Goal: Transaction & Acquisition: Book appointment/travel/reservation

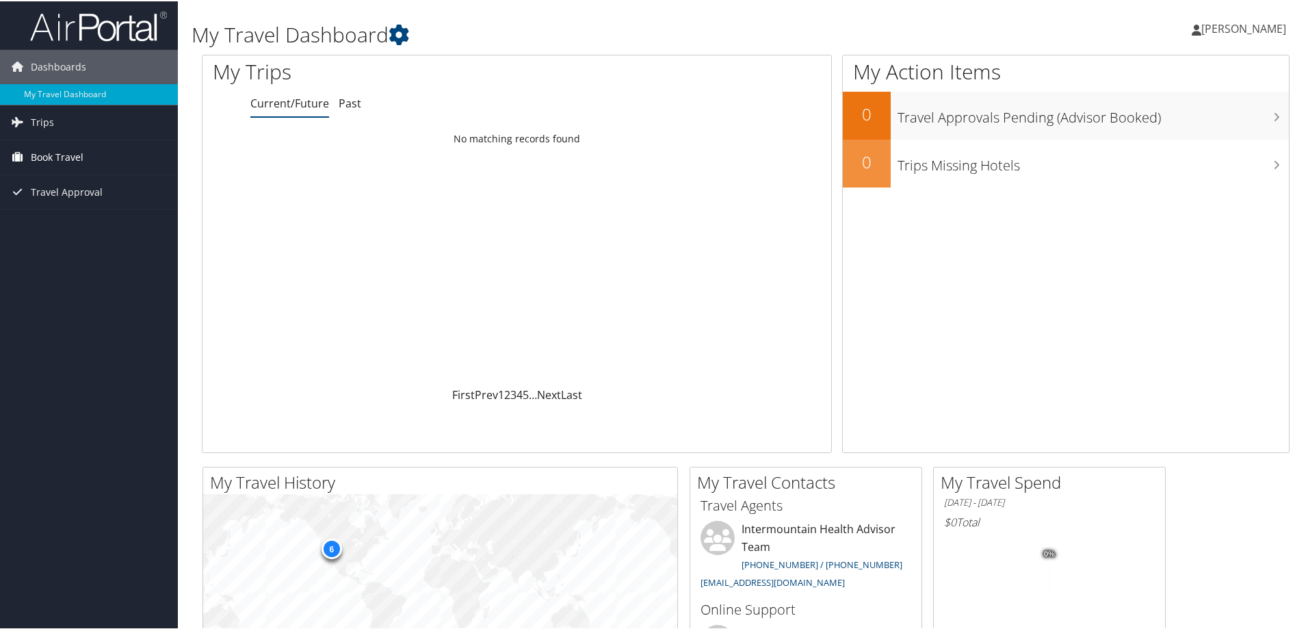
click at [52, 152] on span "Book Travel" at bounding box center [57, 156] width 53 height 34
click at [53, 183] on link "Agent Booking Request" at bounding box center [89, 183] width 178 height 21
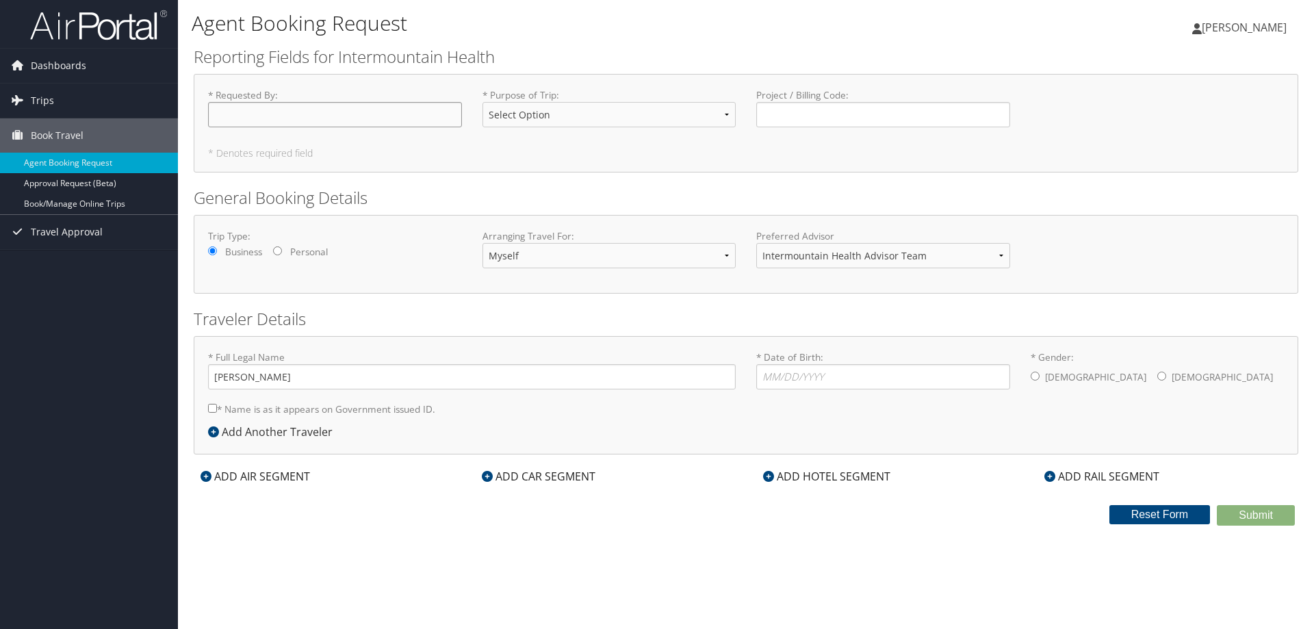
click at [342, 109] on input "* Requested By : Required" at bounding box center [335, 114] width 254 height 25
type input "[PERSON_NAME]"
click at [618, 114] on select "Select Option 3rd Party Reimbursable Business CME Conf or Education Groups Pers…" at bounding box center [609, 114] width 254 height 25
select select "Conf or Education"
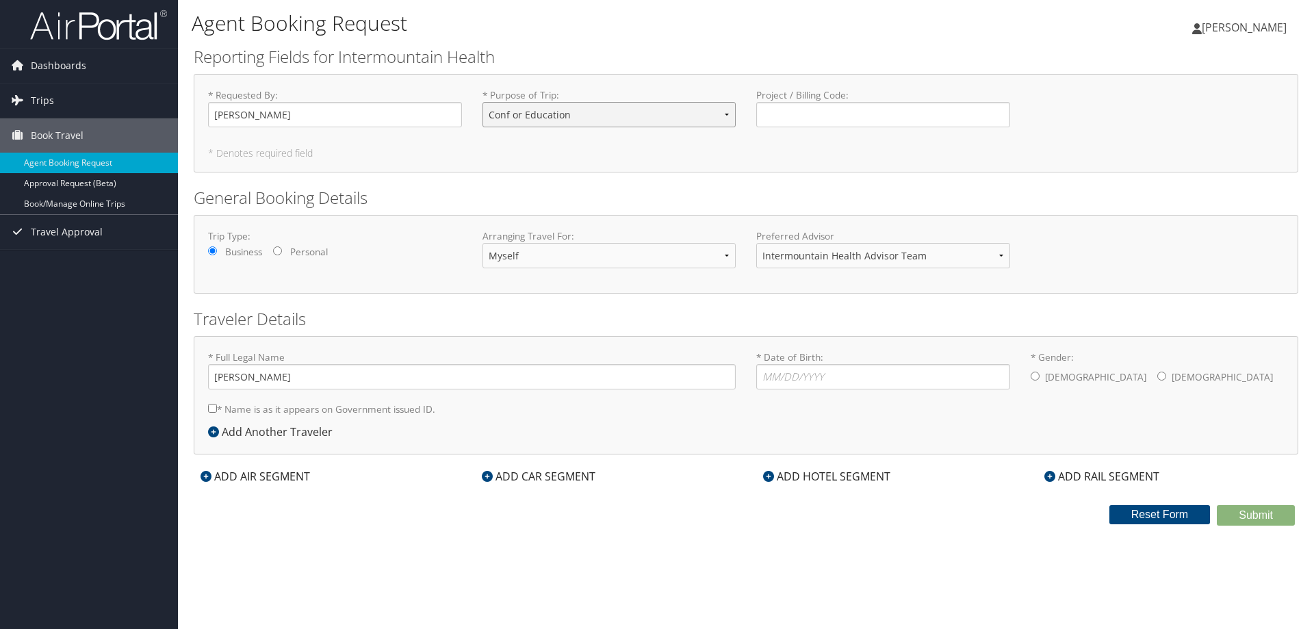
click at [482, 102] on select "Select Option 3rd Party Reimbursable Business CME Conf or Education Groups Pers…" at bounding box center [609, 114] width 254 height 25
click at [792, 112] on input "Project / Billing Code : Required" at bounding box center [883, 114] width 254 height 25
type input "11000/43301"
click at [804, 252] on select "Intermountain Health Advisor Team" at bounding box center [883, 255] width 254 height 25
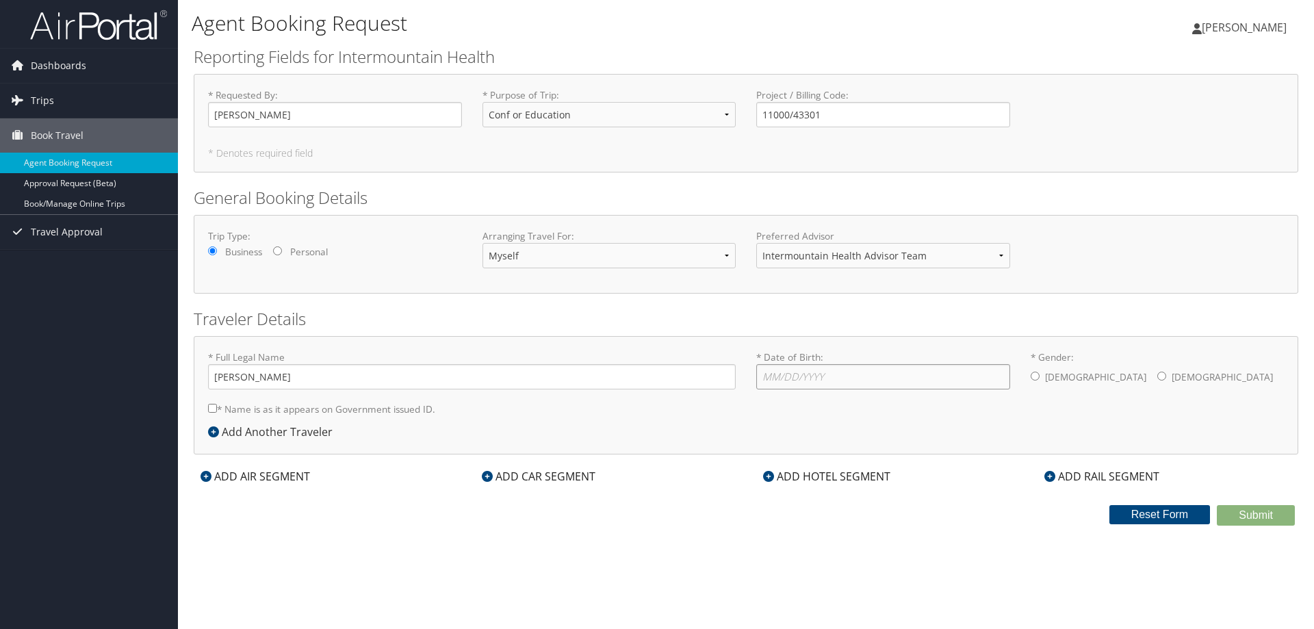
click at [834, 382] on input "* Date of Birth: Invalid Date" at bounding box center [883, 376] width 254 height 25
type input "01/21/1969"
click at [1157, 374] on input "* Gender: Male Female" at bounding box center [1161, 376] width 9 height 9
radio input "true"
click at [211, 410] on input "* Name is as it appears on Government issued ID." at bounding box center [212, 408] width 9 height 9
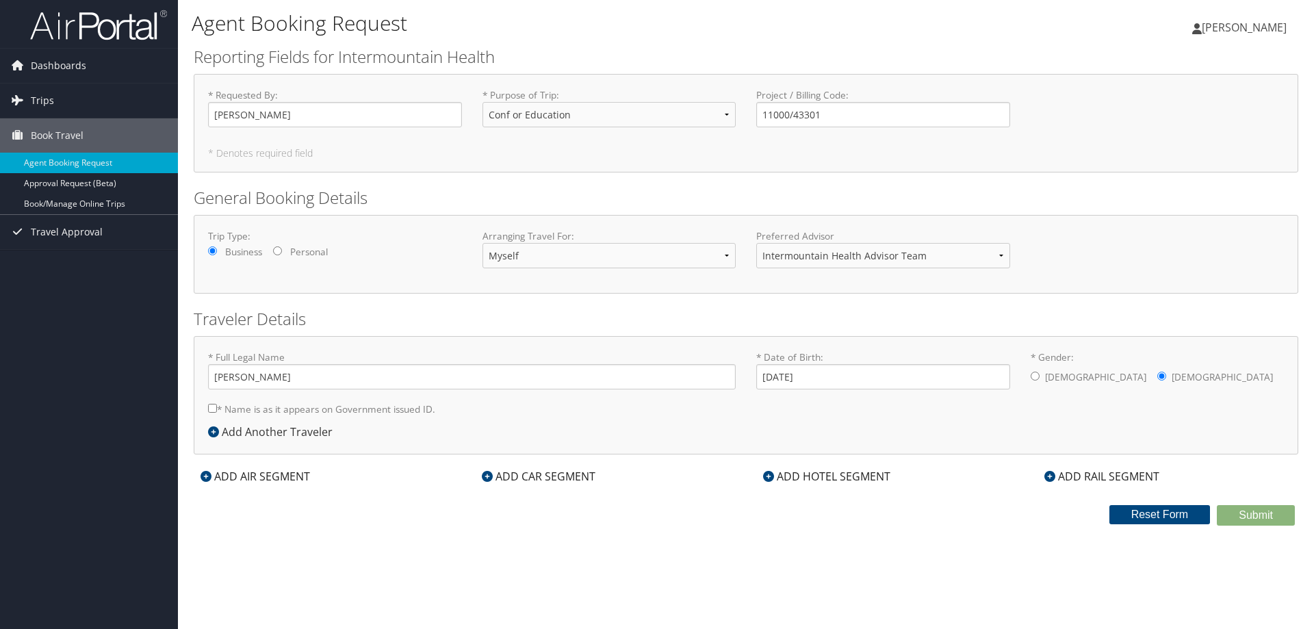
checkbox input "true"
click at [822, 476] on div "ADD HOTEL SEGMENT" at bounding box center [826, 476] width 141 height 16
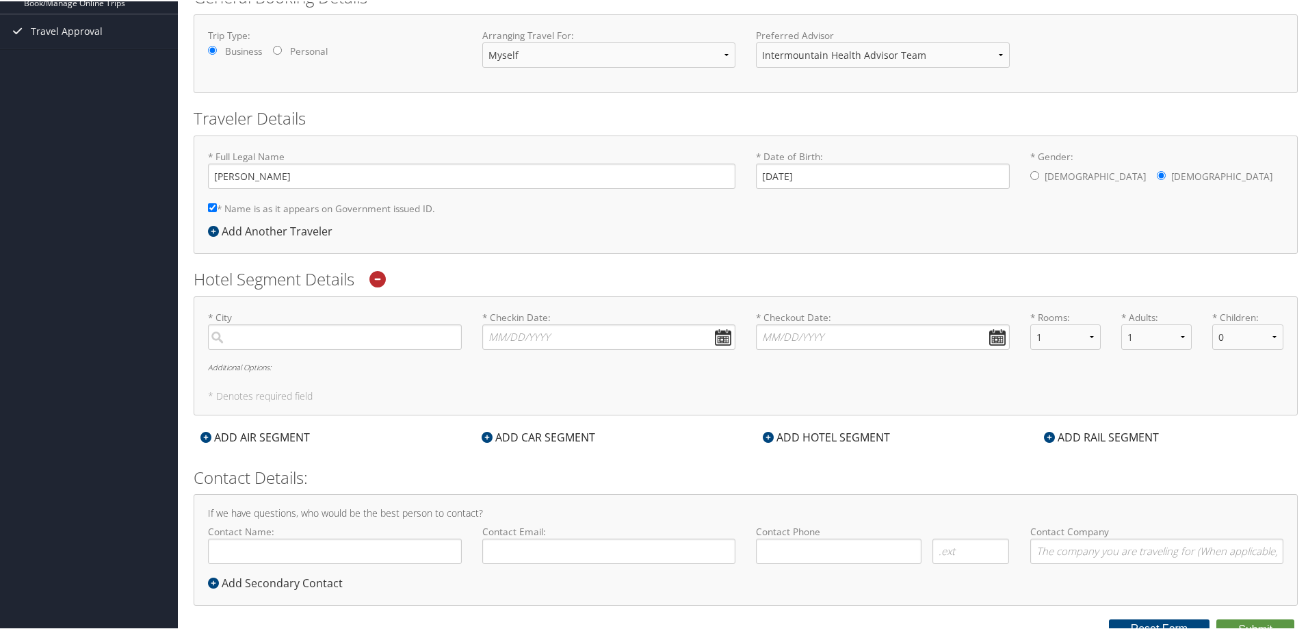
scroll to position [205, 0]
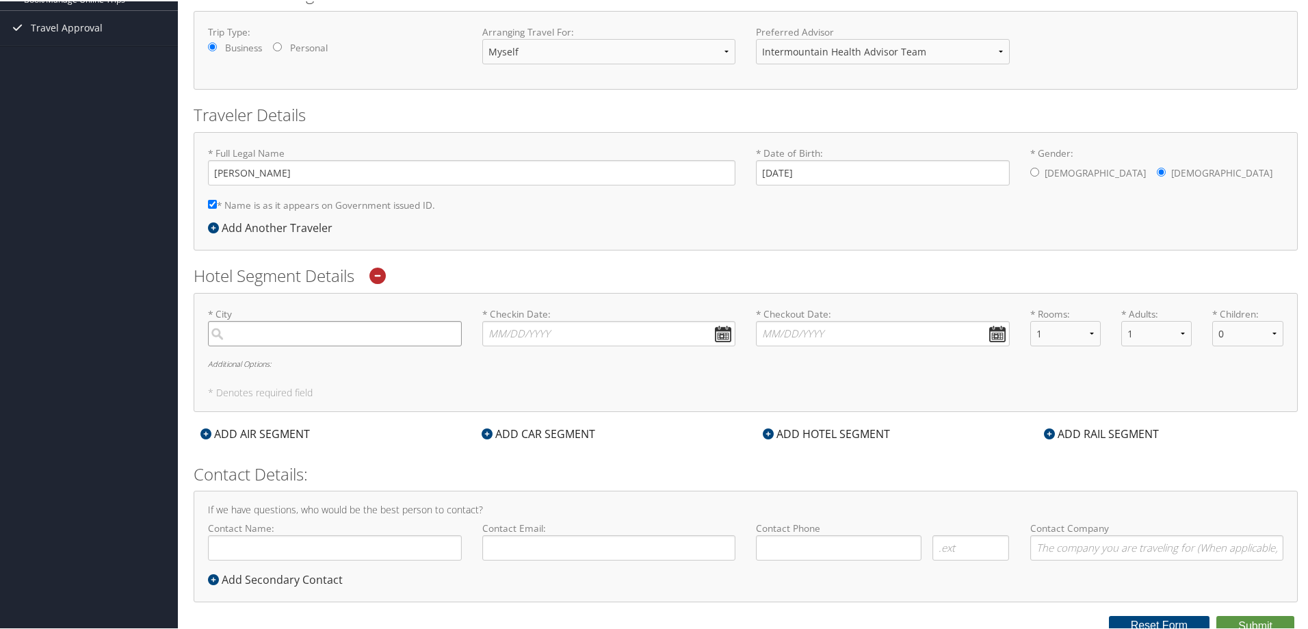
click at [359, 330] on input "search" at bounding box center [335, 332] width 254 height 25
type input "St. George"
click at [300, 337] on input "St. George" at bounding box center [335, 332] width 254 height 25
click at [452, 335] on input "St. George" at bounding box center [335, 332] width 254 height 25
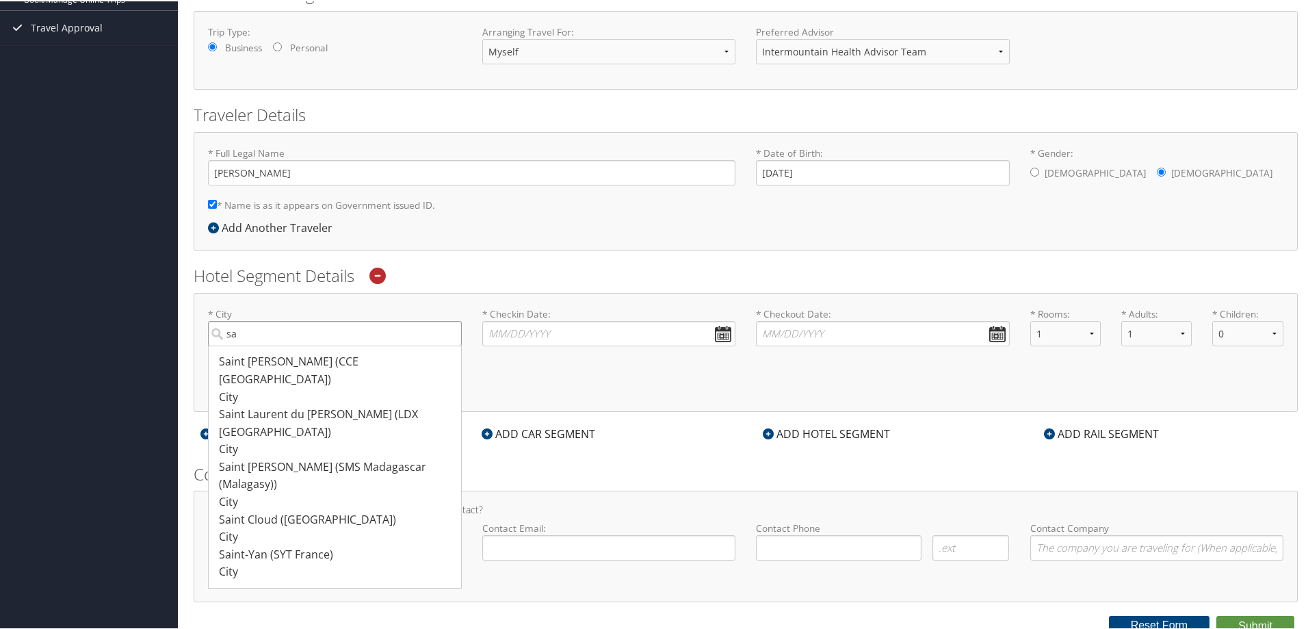
type input "s"
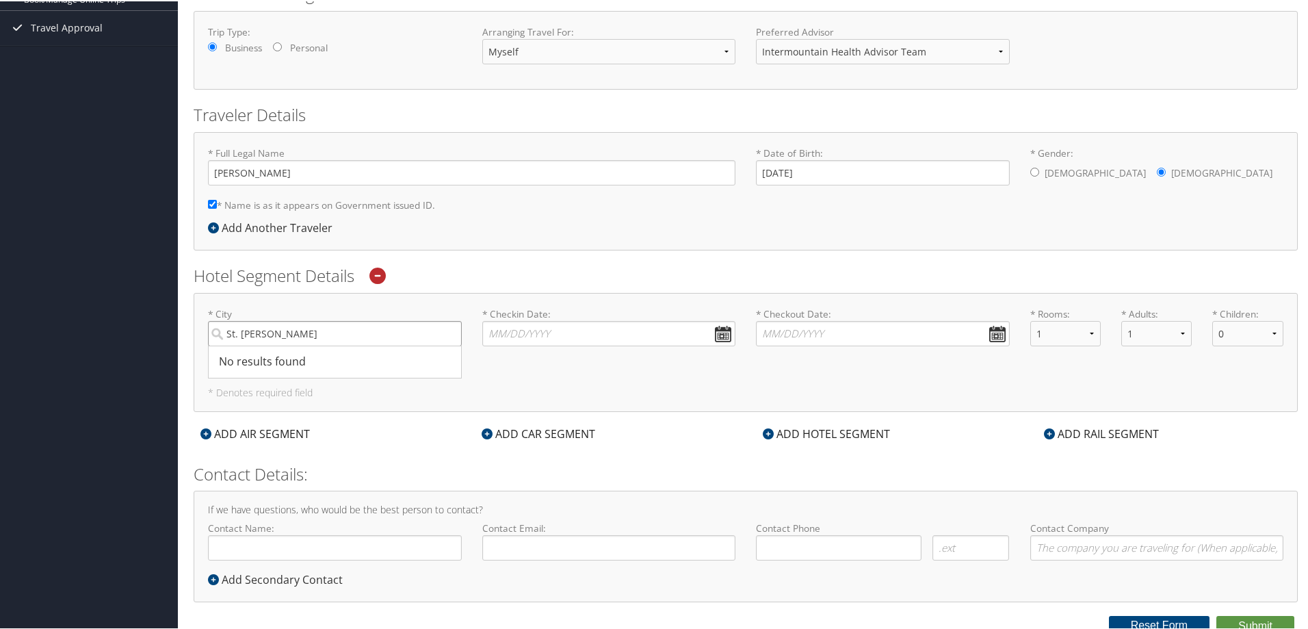
type input "St. George"
click at [367, 358] on ul "No results found -1" at bounding box center [335, 360] width 254 height 33
click at [367, 345] on input "St. George" at bounding box center [335, 332] width 254 height 25
click at [505, 326] on input "* Checkin Date: Dates must be valid" at bounding box center [609, 332] width 254 height 25
click at [716, 329] on input "* Checkin Date: Dates must be valid" at bounding box center [609, 332] width 254 height 25
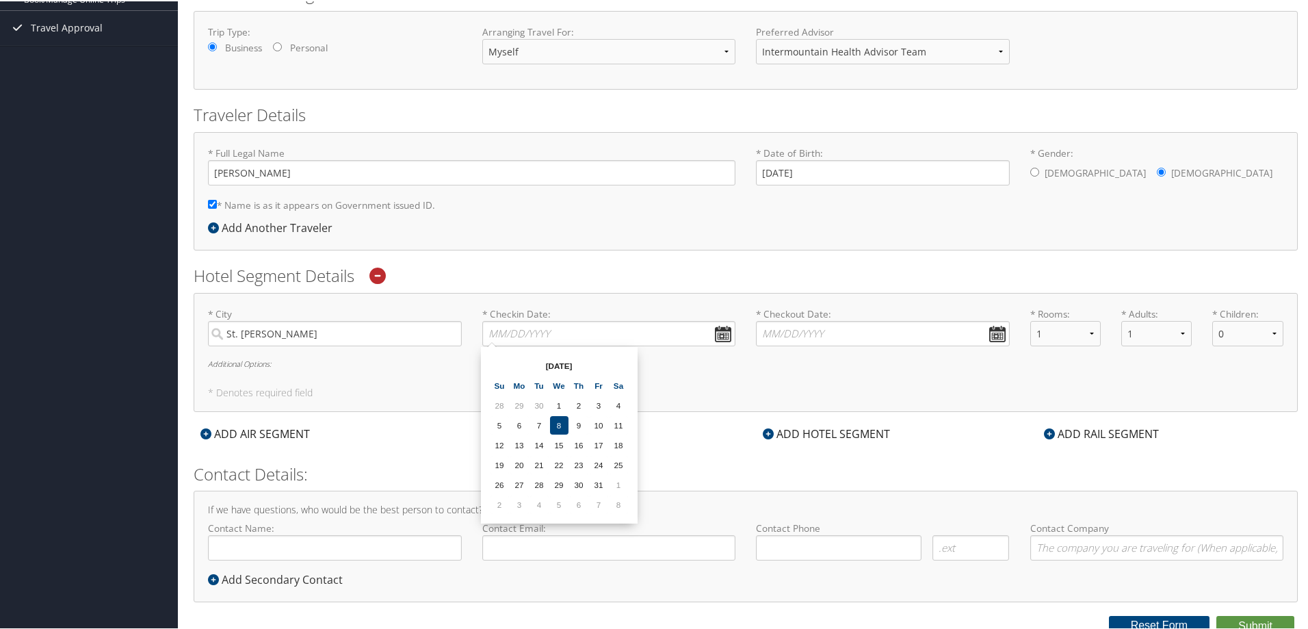
click at [556, 365] on th "Oct 2025" at bounding box center [559, 364] width 98 height 18
click at [625, 502] on td "8" at bounding box center [619, 503] width 18 height 18
click at [718, 330] on input "11/08/2025" at bounding box center [609, 332] width 254 height 25
click at [510, 335] on input "11/08/2025" at bounding box center [609, 332] width 254 height 25
type input "11/12/2025"
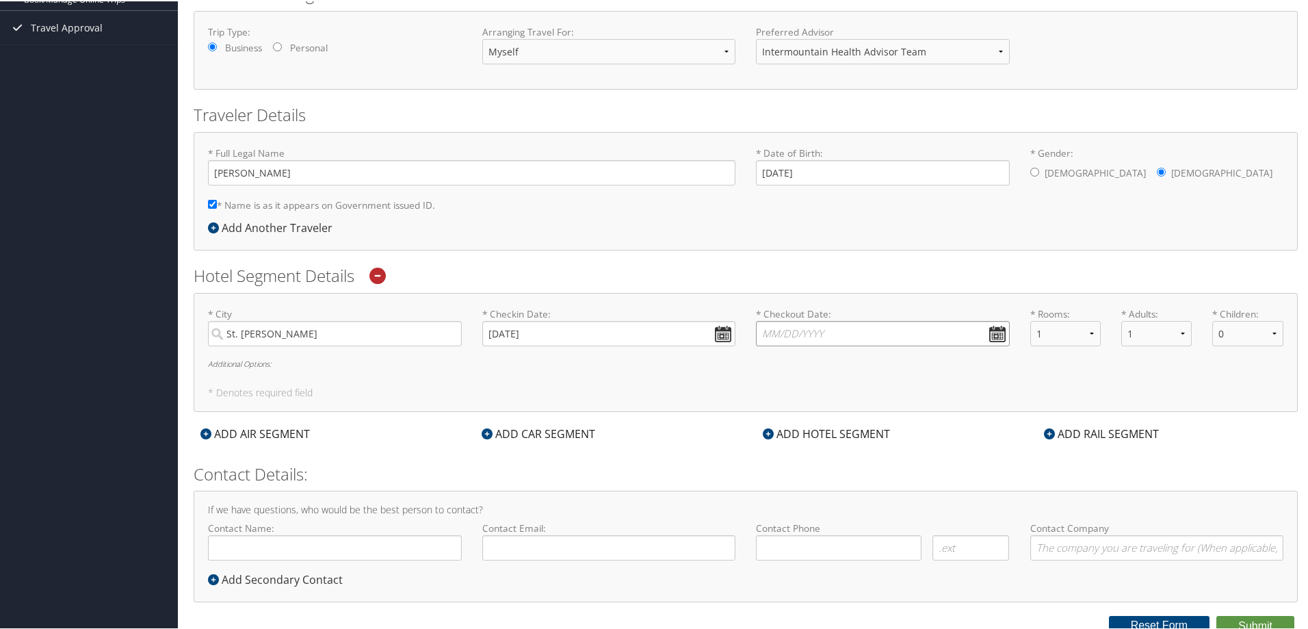
click at [787, 329] on input "* Checkout Date: Dates must be valid" at bounding box center [883, 332] width 254 height 25
type input "11/14/2025"
click at [889, 381] on div "* City St. George No results found -1 Required * Checkin Date: 11/12/2025 Dates…" at bounding box center [746, 350] width 1104 height 119
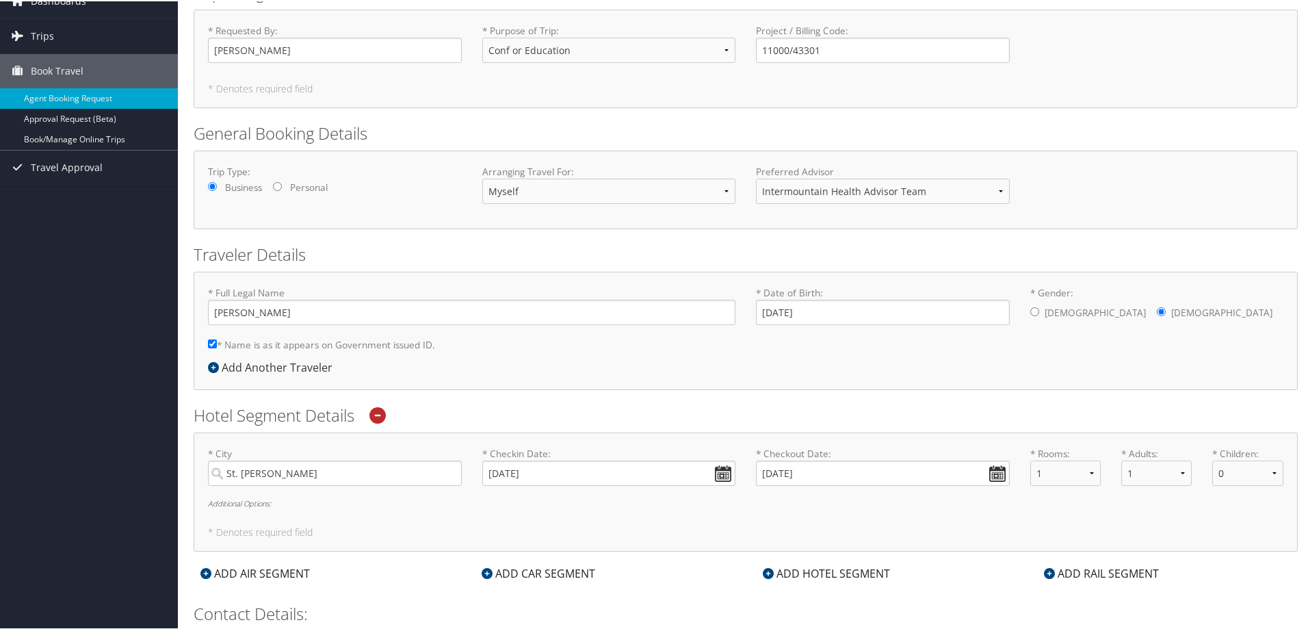
scroll to position [211, 0]
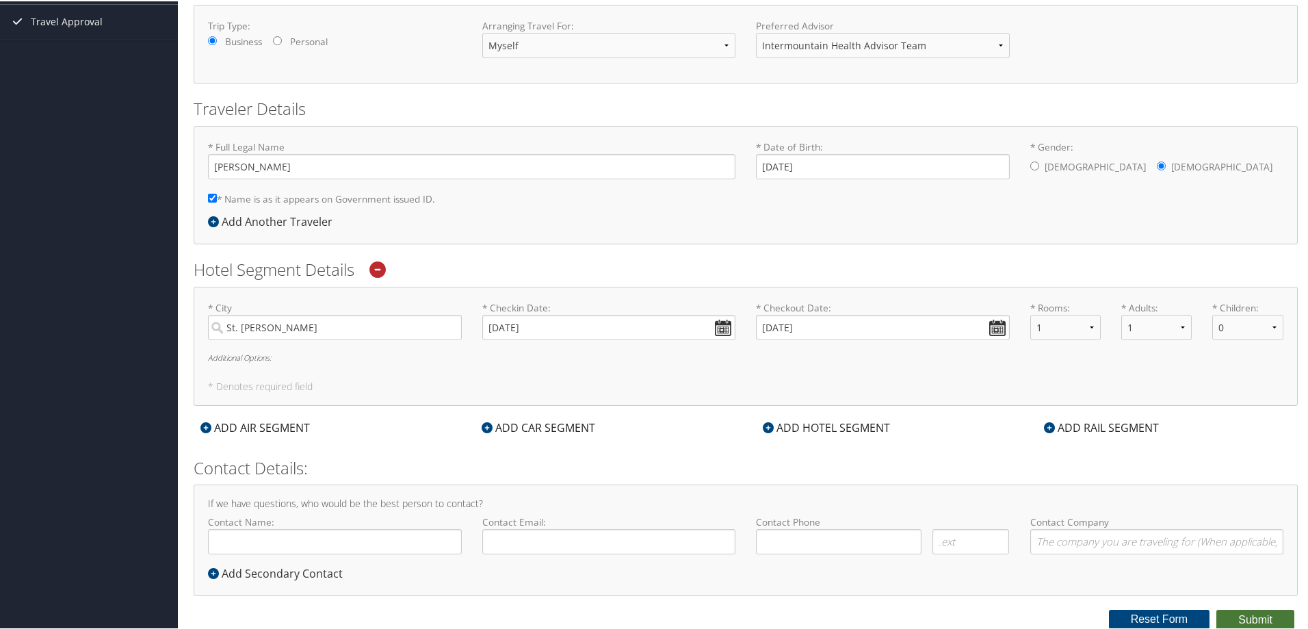
click at [1235, 612] on button "Submit" at bounding box center [1255, 618] width 78 height 21
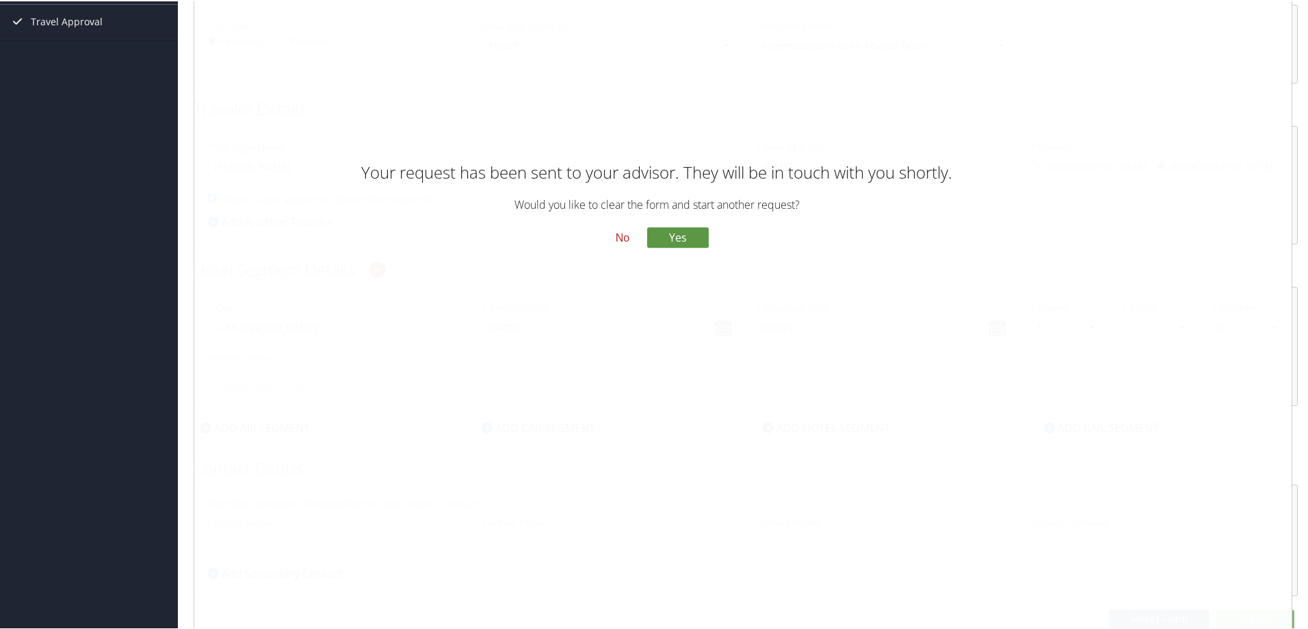
click at [624, 237] on button "No" at bounding box center [623, 236] width 36 height 23
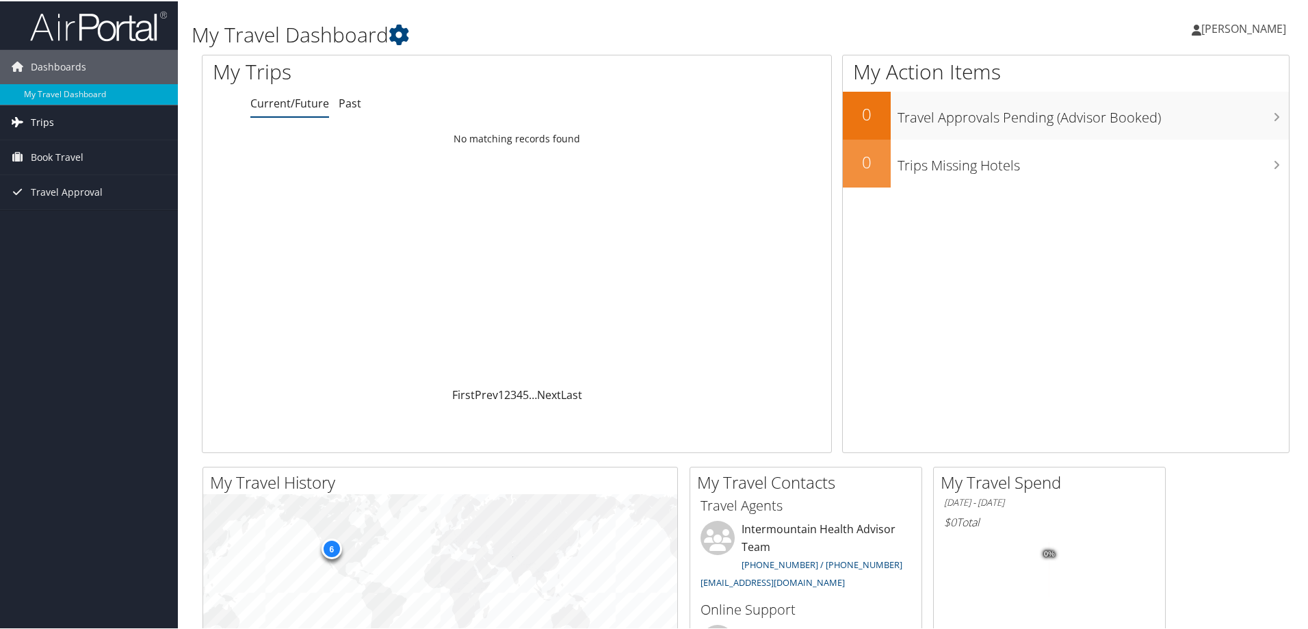
click at [36, 122] on span "Trips" at bounding box center [42, 121] width 23 height 34
click at [37, 142] on link "Current/Future Trips" at bounding box center [89, 148] width 178 height 21
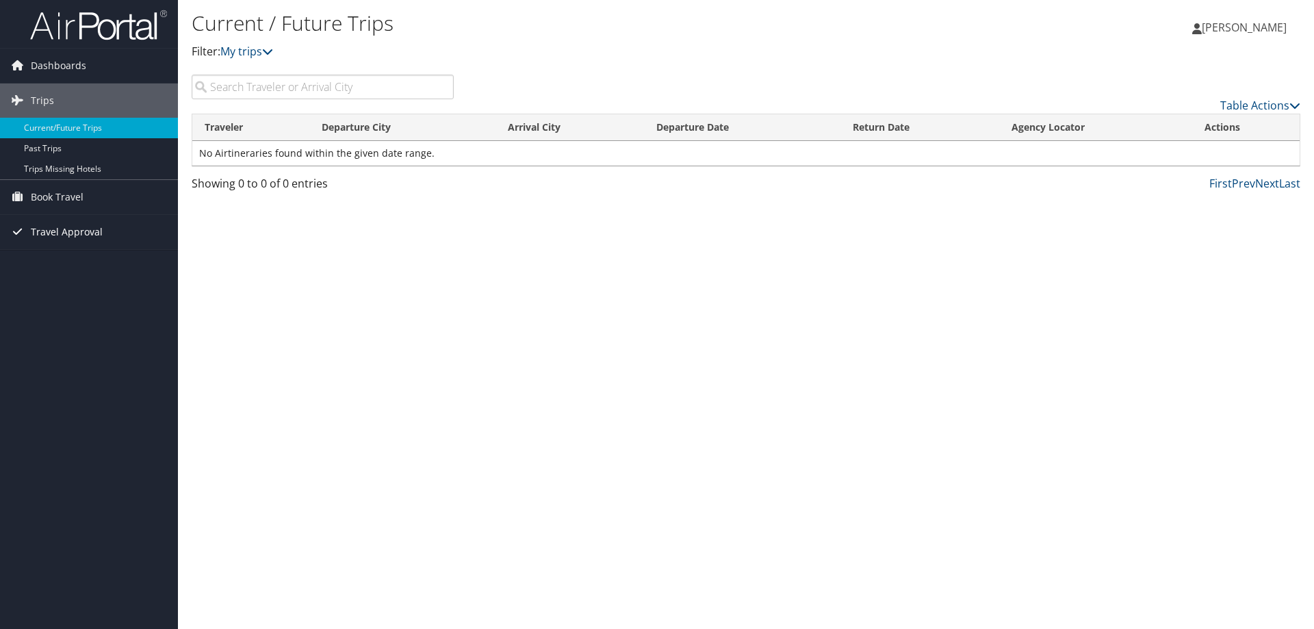
click at [41, 226] on span "Travel Approval" at bounding box center [67, 232] width 72 height 34
click at [34, 260] on link "Pending Trip Approvals" at bounding box center [89, 259] width 178 height 21
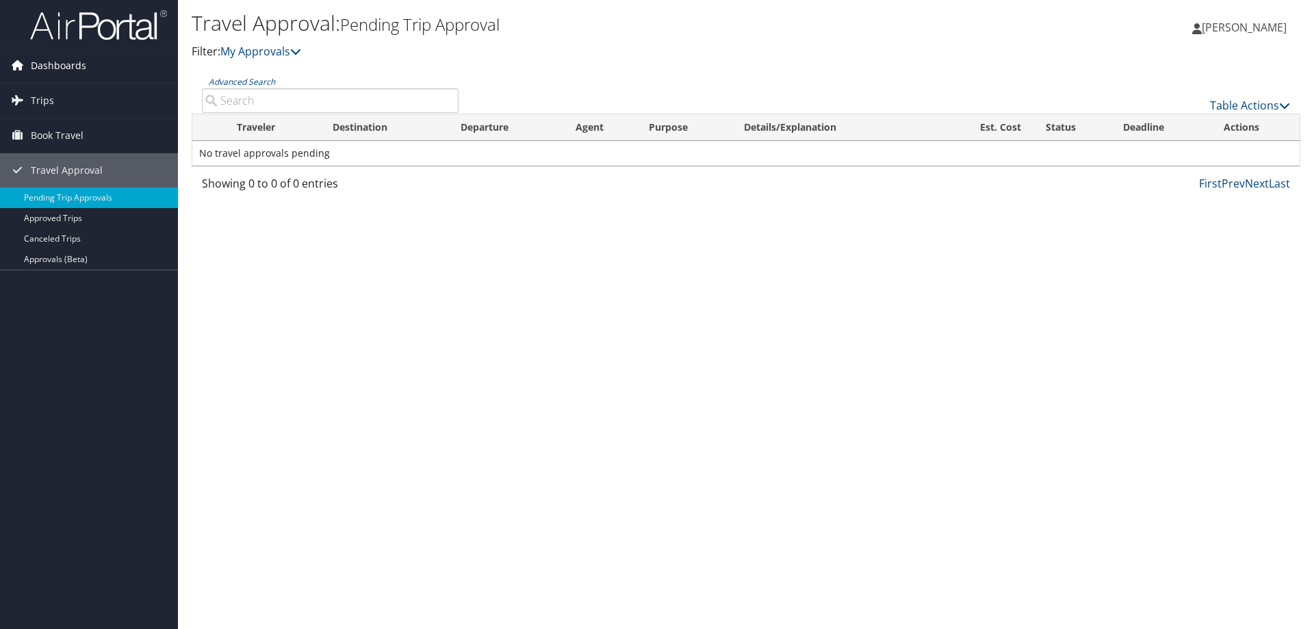
click at [43, 70] on span "Dashboards" at bounding box center [58, 66] width 55 height 34
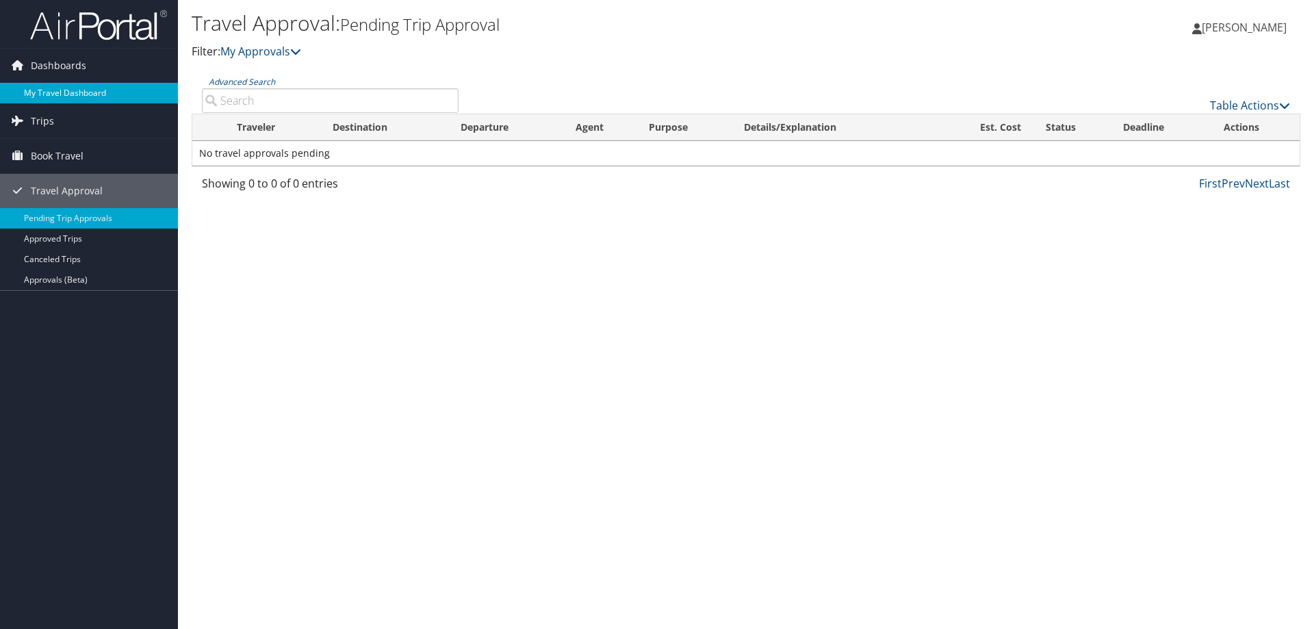
click at [42, 92] on link "My Travel Dashboard" at bounding box center [89, 93] width 178 height 21
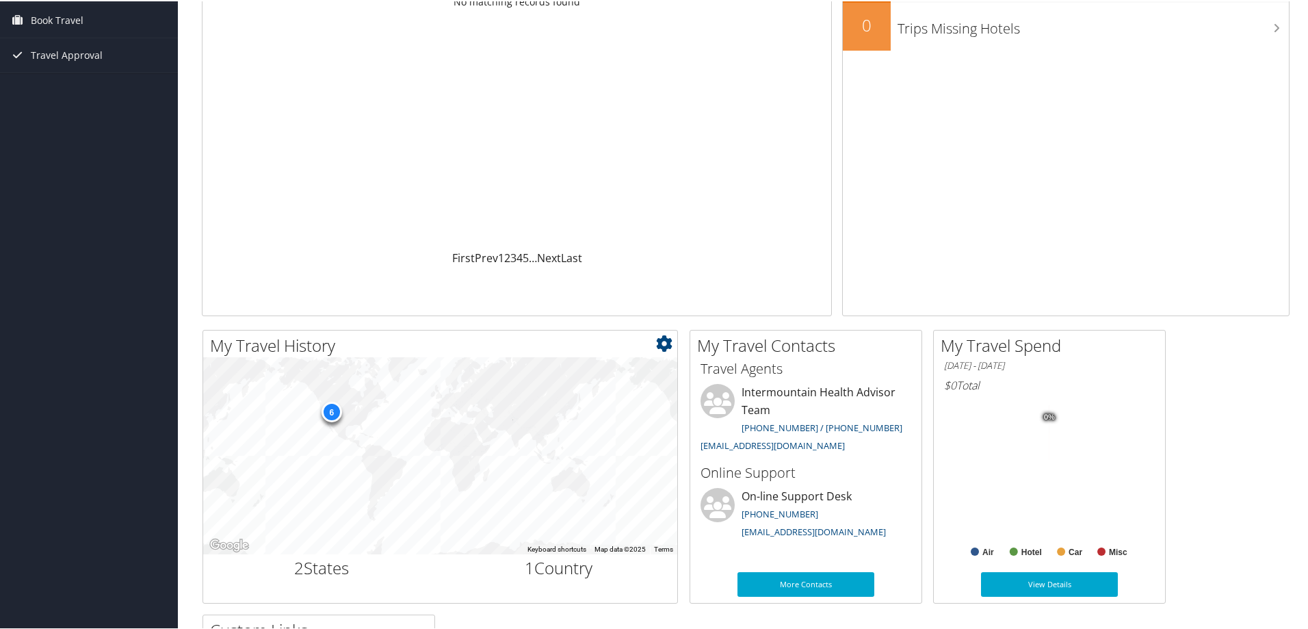
scroll to position [205, 0]
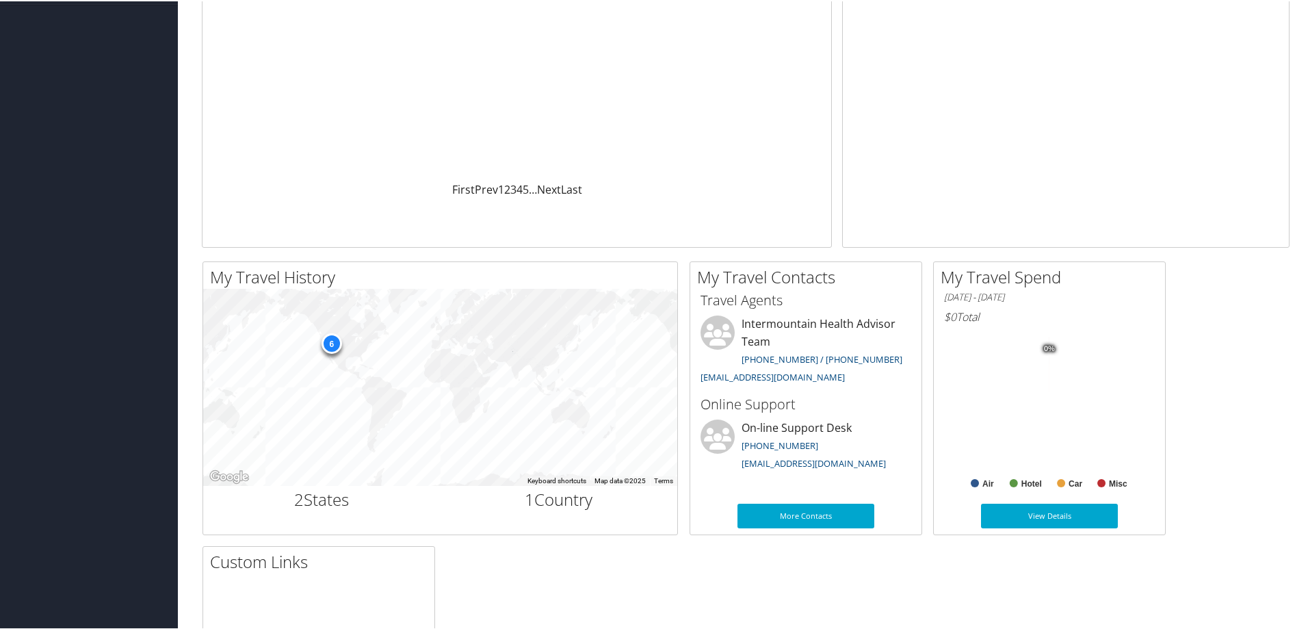
click at [1169, 103] on div "My Action Items 0 Travel Approvals Pending (Advisor Booked) 0 Trips Missing Hot…" at bounding box center [1065, 47] width 447 height 398
click at [736, 379] on link "intermountain@cbtravel.com" at bounding box center [773, 375] width 144 height 12
